Goal: Find specific page/section

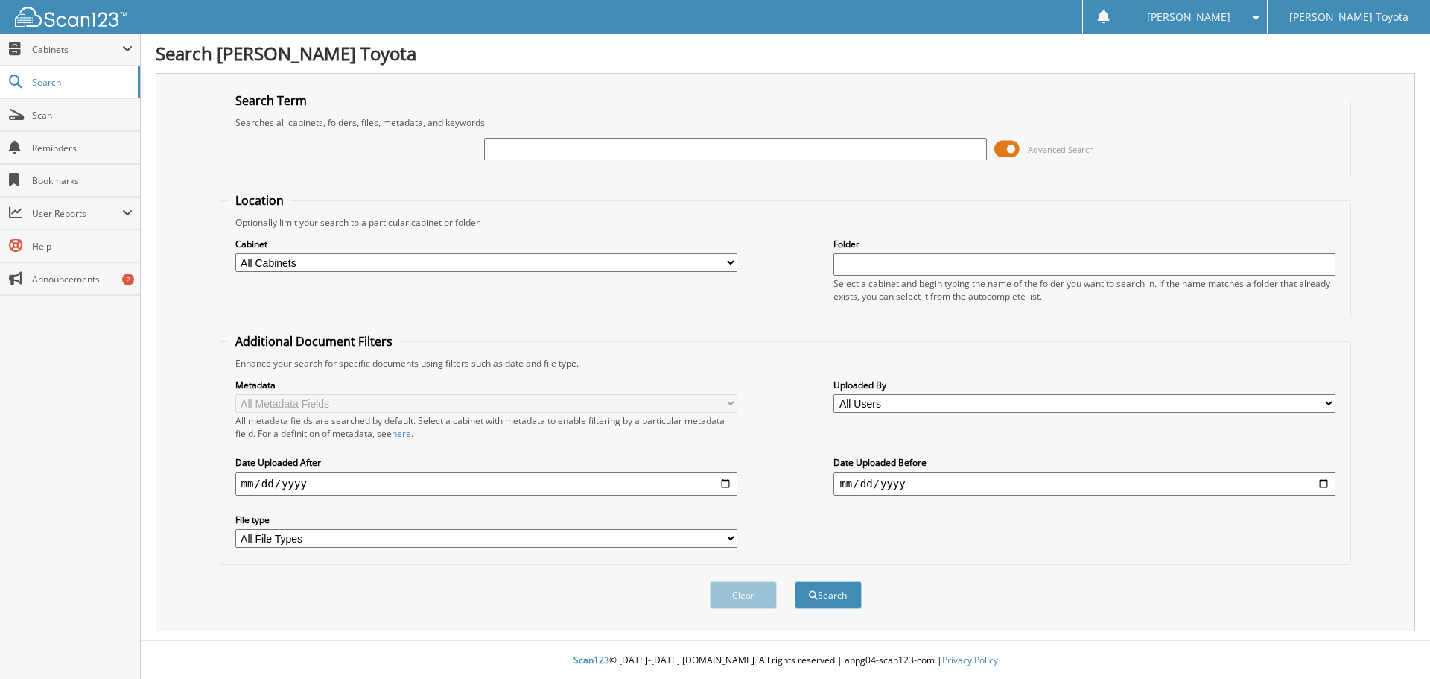
click at [541, 150] on input "text" at bounding box center [735, 149] width 502 height 22
type input "K0660"
click at [795, 581] on button "Search" at bounding box center [828, 595] width 67 height 28
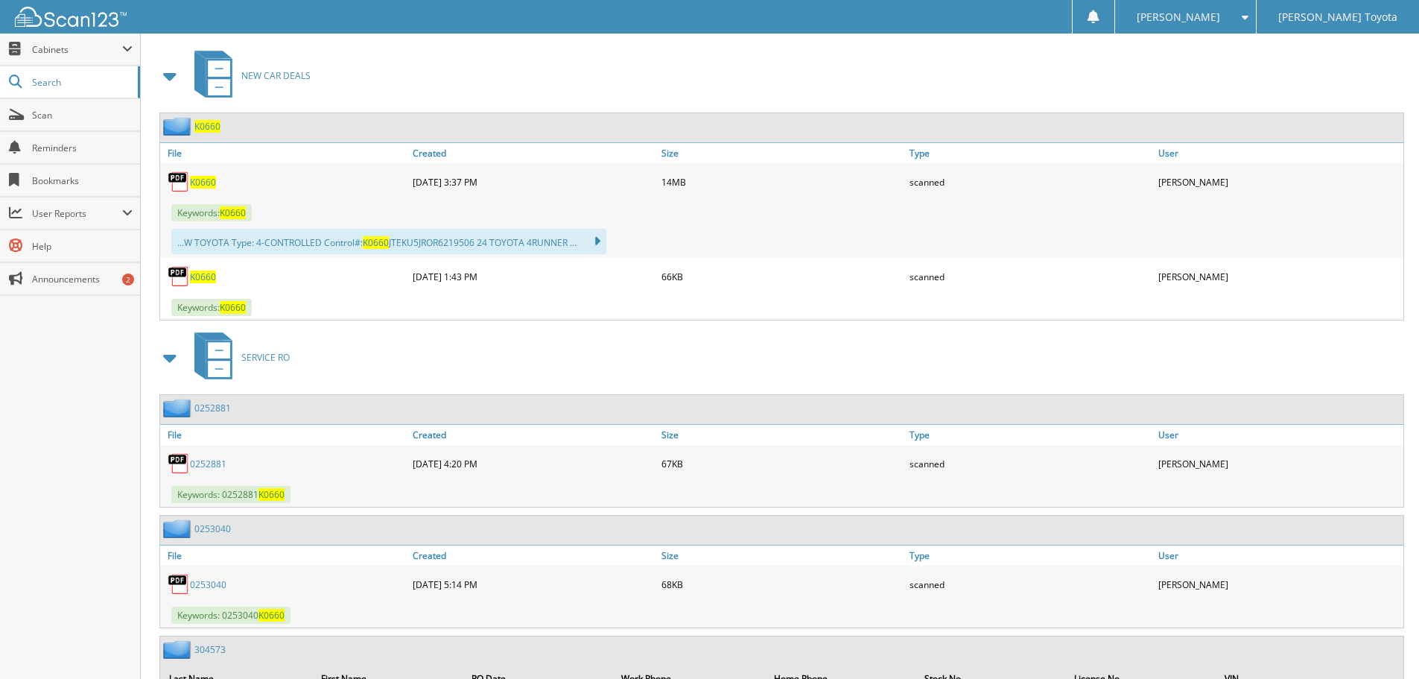
scroll to position [670, 0]
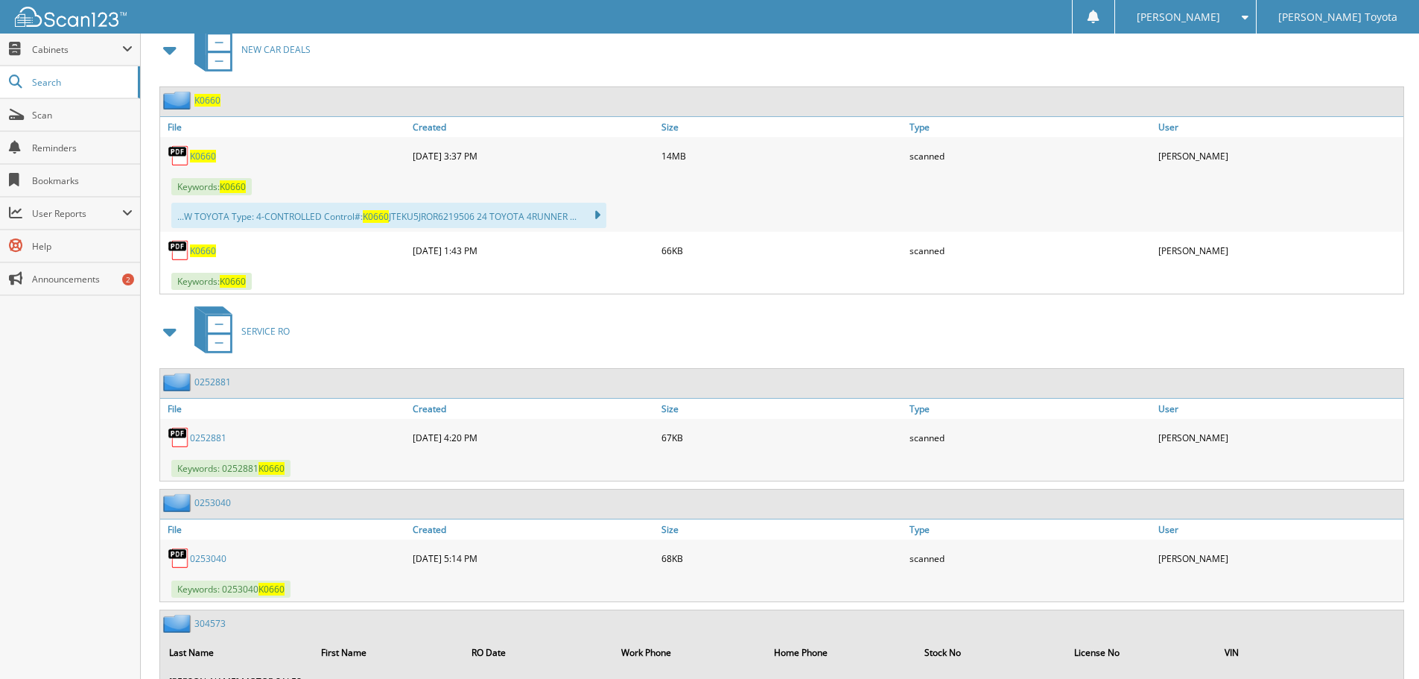
click at [209, 246] on span "K0660" at bounding box center [203, 250] width 26 height 13
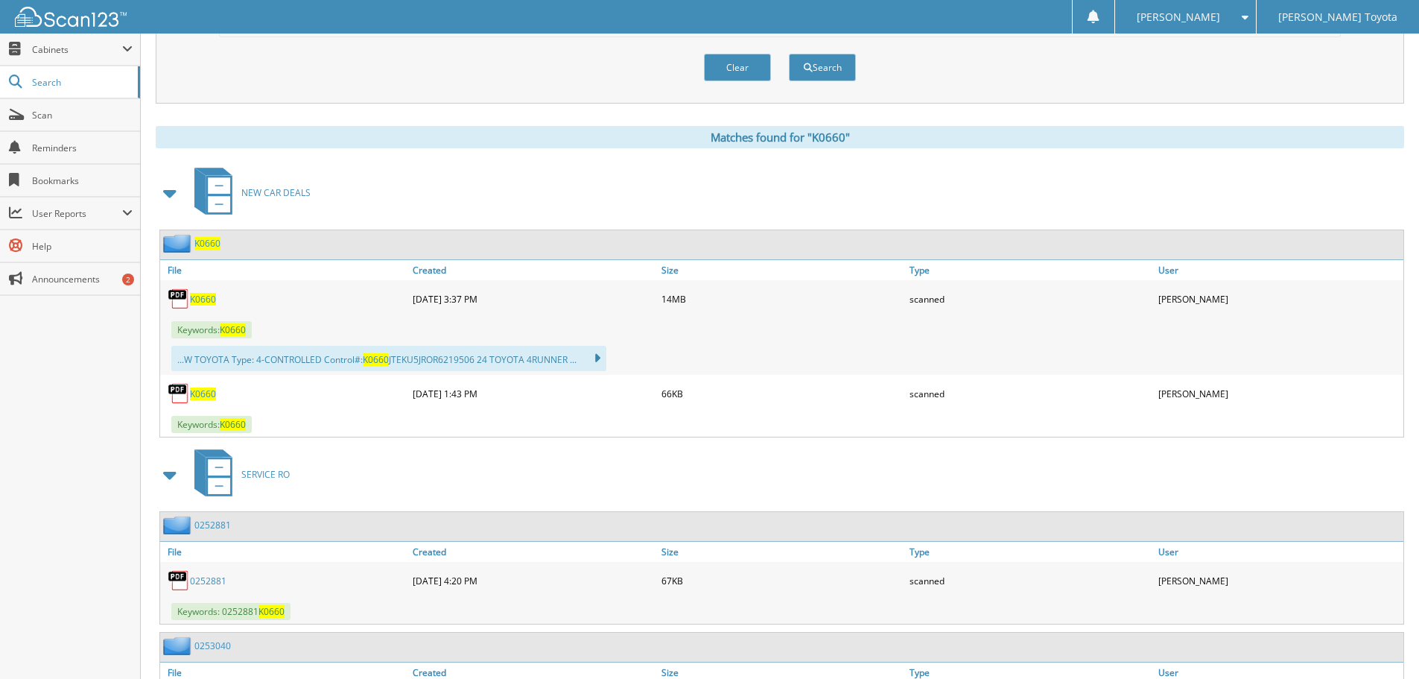
scroll to position [521, 0]
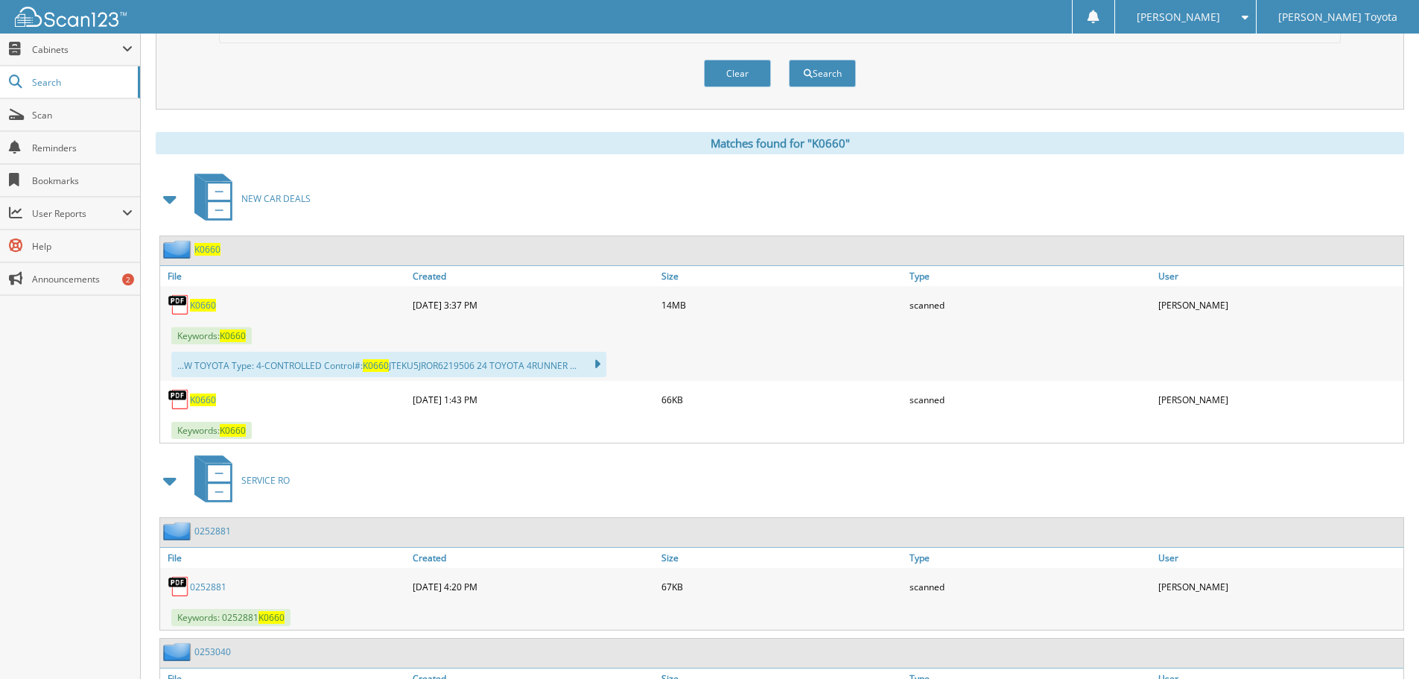
click at [208, 300] on span "K0660" at bounding box center [203, 305] width 26 height 13
